Goal: Task Accomplishment & Management: Manage account settings

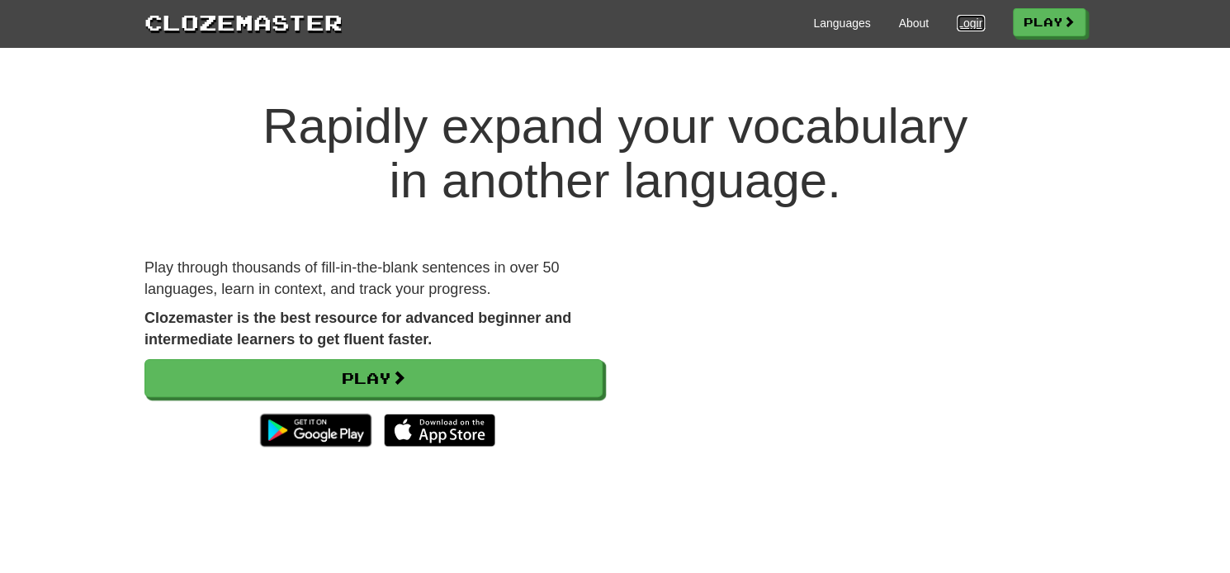
click at [963, 18] on link "Login" at bounding box center [971, 23] width 28 height 17
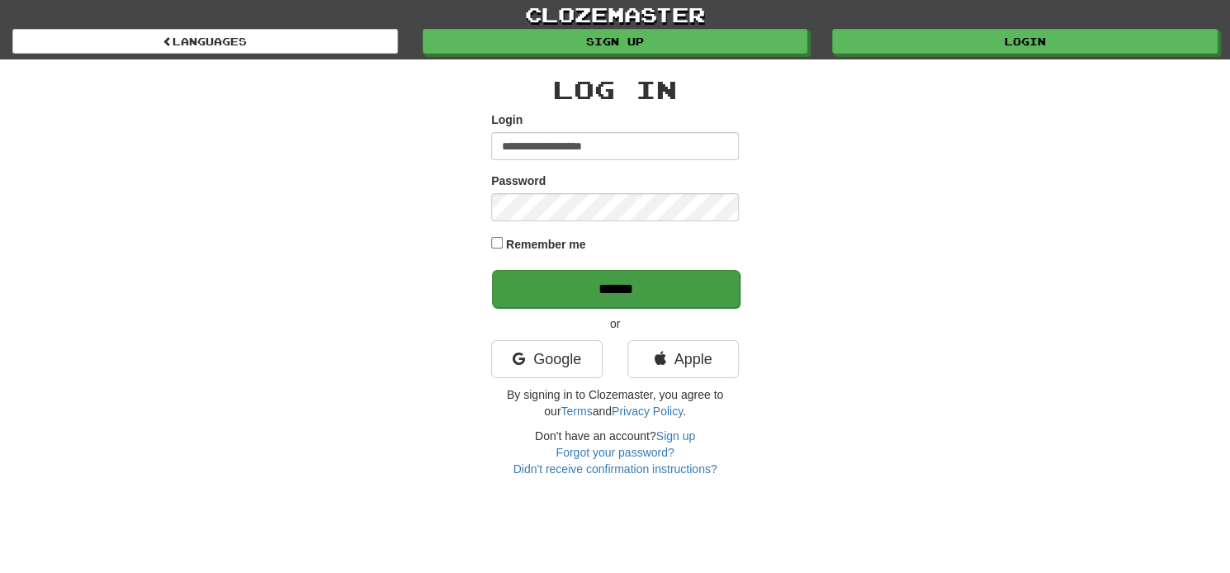
type input "**********"
click at [622, 289] on input "******" at bounding box center [616, 289] width 248 height 38
